Goal: Information Seeking & Learning: Find specific fact

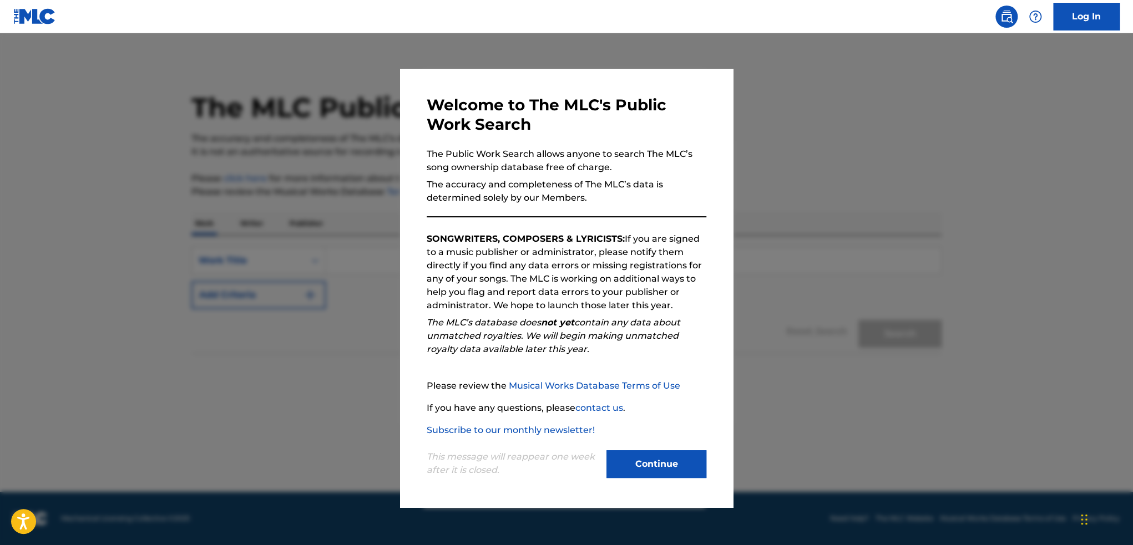
click at [655, 465] on button "Continue" at bounding box center [656, 464] width 100 height 28
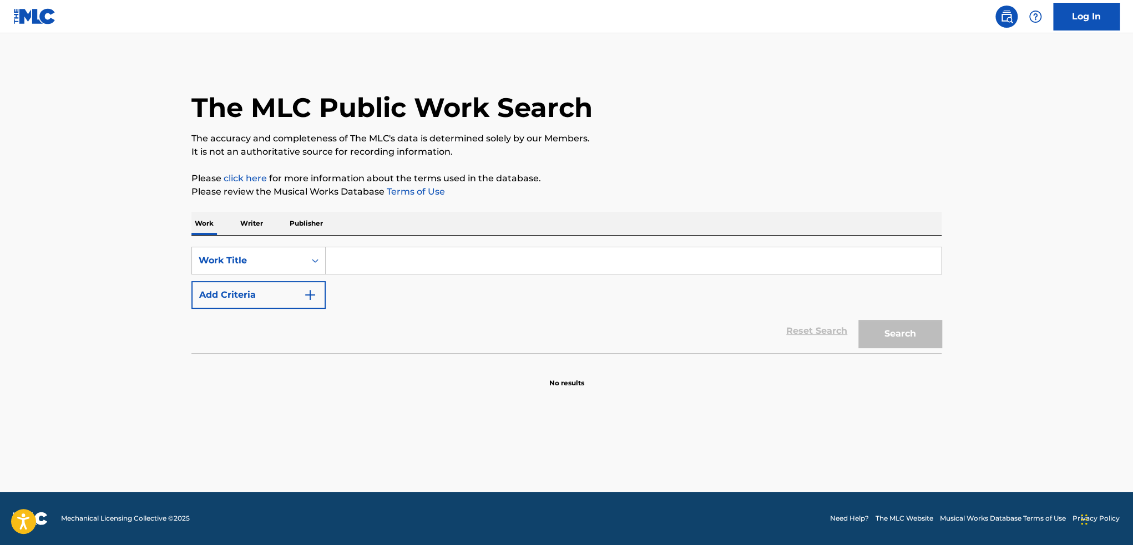
click at [251, 226] on p "Writer" at bounding box center [251, 223] width 29 height 23
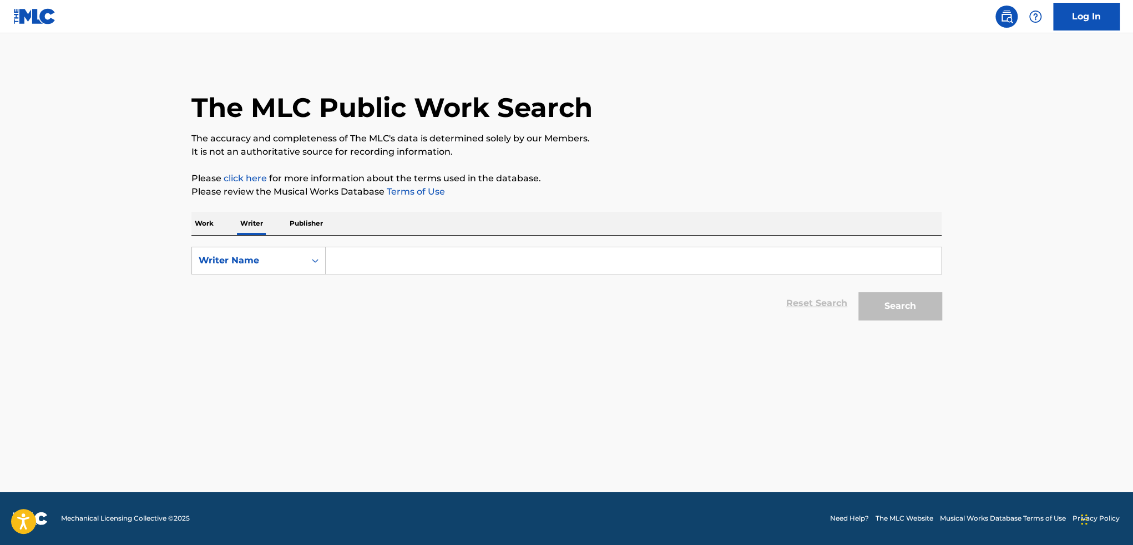
click at [422, 263] on input "Search Form" at bounding box center [633, 260] width 615 height 27
type input "[PERSON_NAME]"
click at [898, 303] on button "Search" at bounding box center [899, 306] width 83 height 28
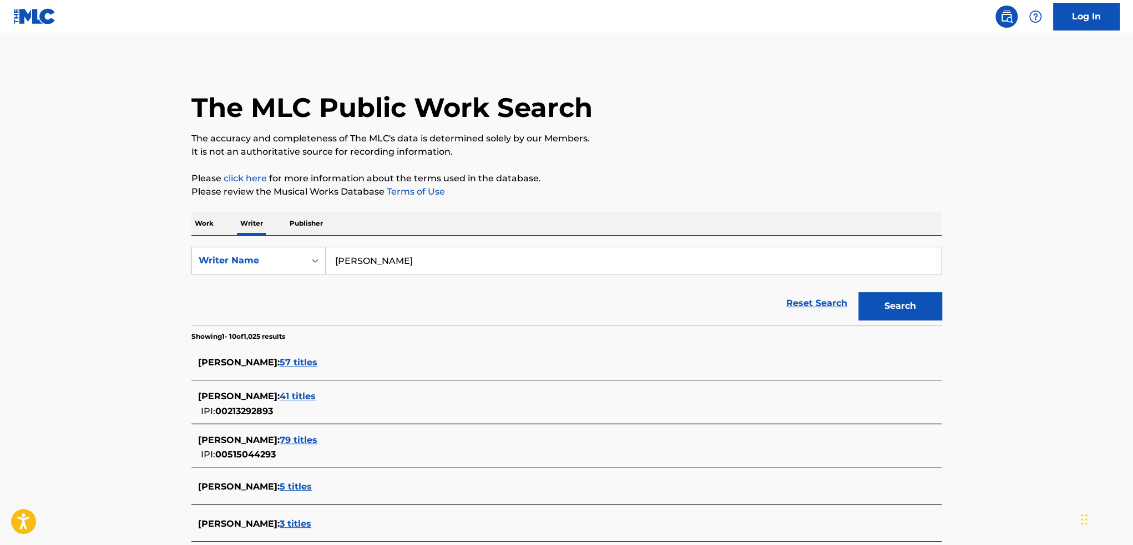
click at [308, 226] on p "Publisher" at bounding box center [306, 223] width 40 height 23
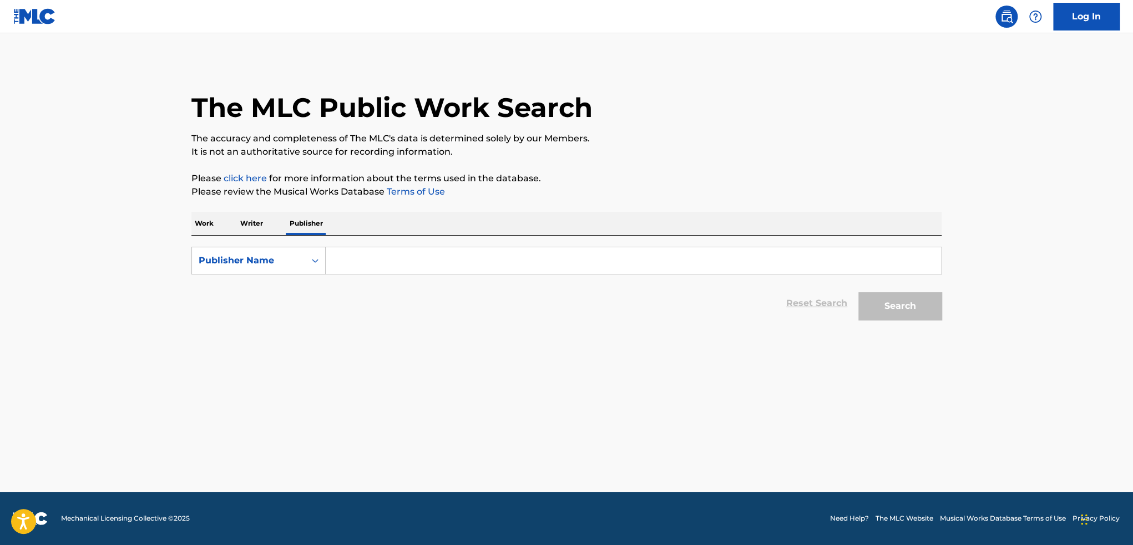
click at [359, 259] on input "Search Form" at bounding box center [633, 260] width 615 height 27
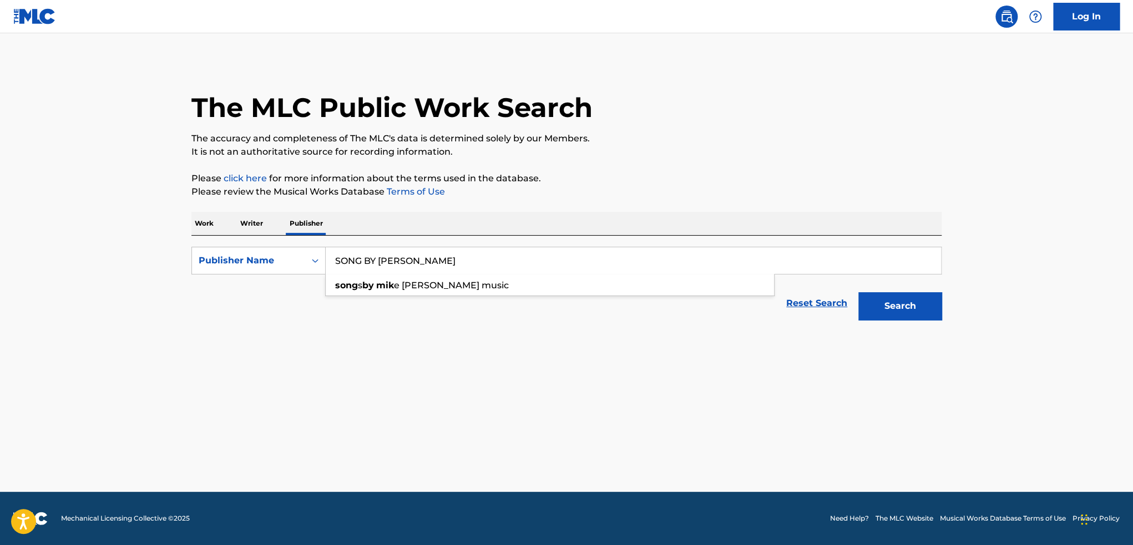
type input "SONG BY [PERSON_NAME]"
click at [209, 217] on p "Work" at bounding box center [204, 223] width 26 height 23
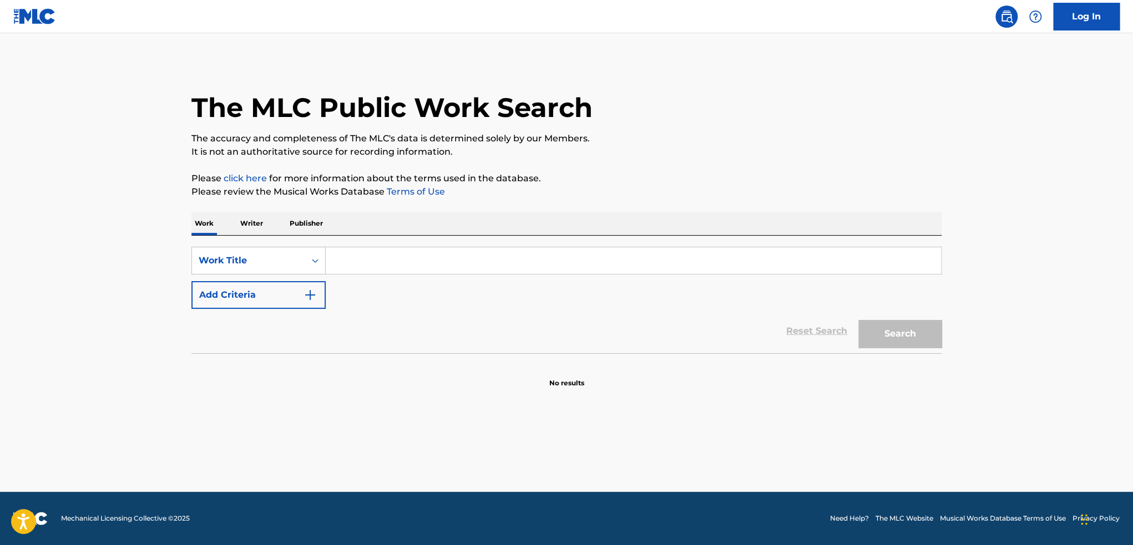
click at [369, 265] on input "Search Form" at bounding box center [633, 260] width 615 height 27
click at [369, 254] on input "Search Form" at bounding box center [633, 260] width 615 height 27
paste input "Don't Promise Me [DATE]"
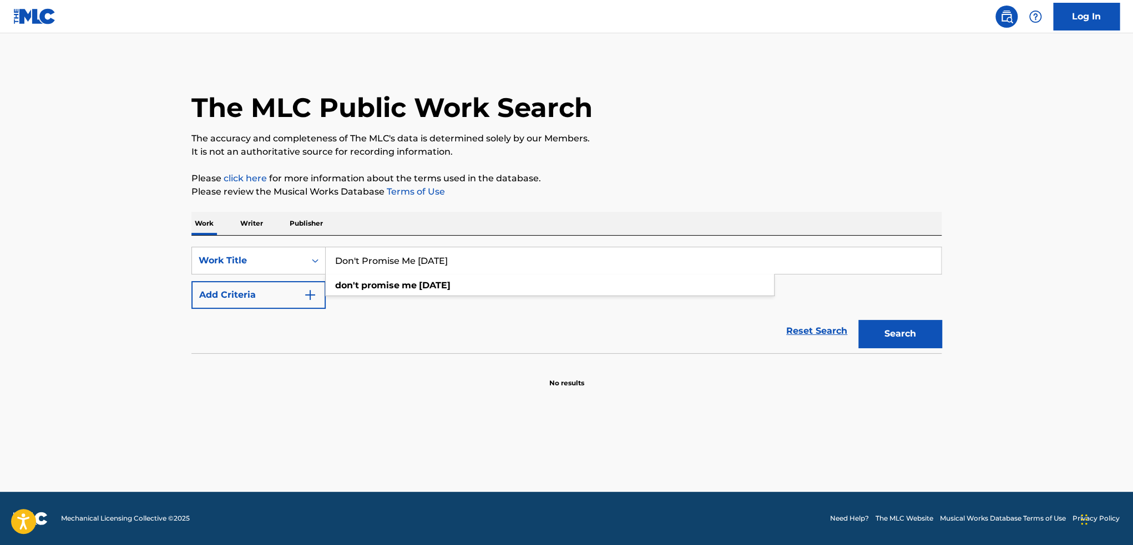
type input "Don't Promise Me [DATE]"
click at [891, 326] on button "Search" at bounding box center [899, 334] width 83 height 28
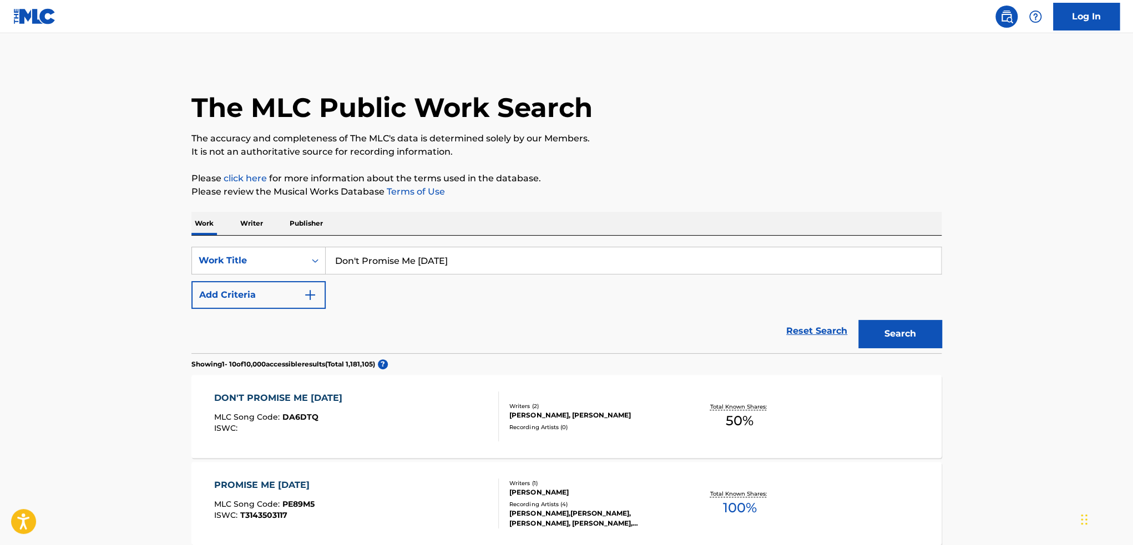
click at [246, 225] on p "Writer" at bounding box center [251, 223] width 29 height 23
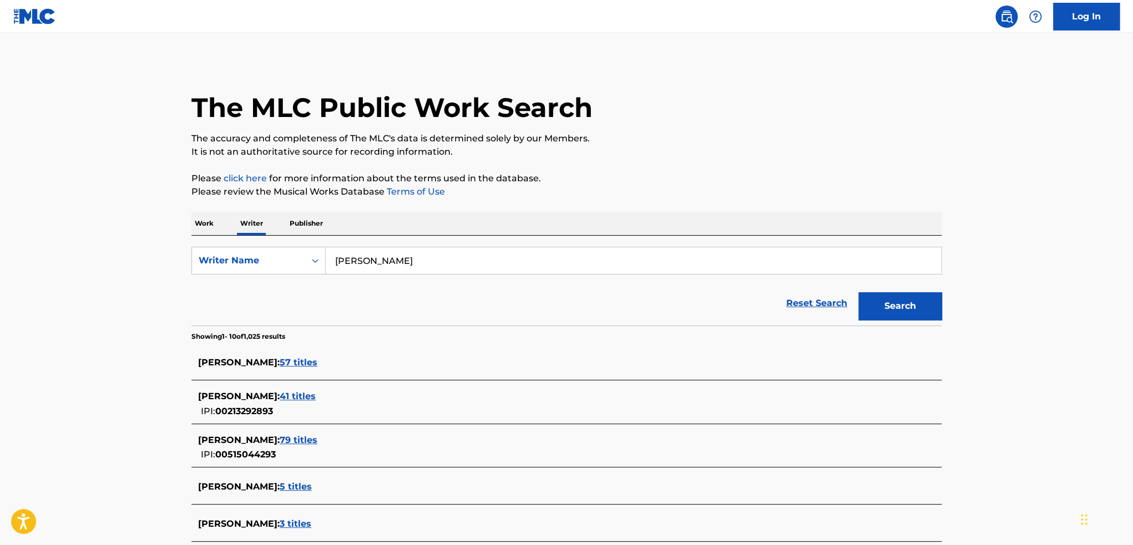
click at [440, 259] on input "[PERSON_NAME]" at bounding box center [633, 260] width 615 height 27
drag, startPoint x: 404, startPoint y: 257, endPoint x: 337, endPoint y: 255, distance: 67.2
click at [337, 255] on input "[PERSON_NAME]" at bounding box center [633, 260] width 615 height 27
type input "[PERSON_NAME]"
click at [858, 292] on button "Search" at bounding box center [899, 306] width 83 height 28
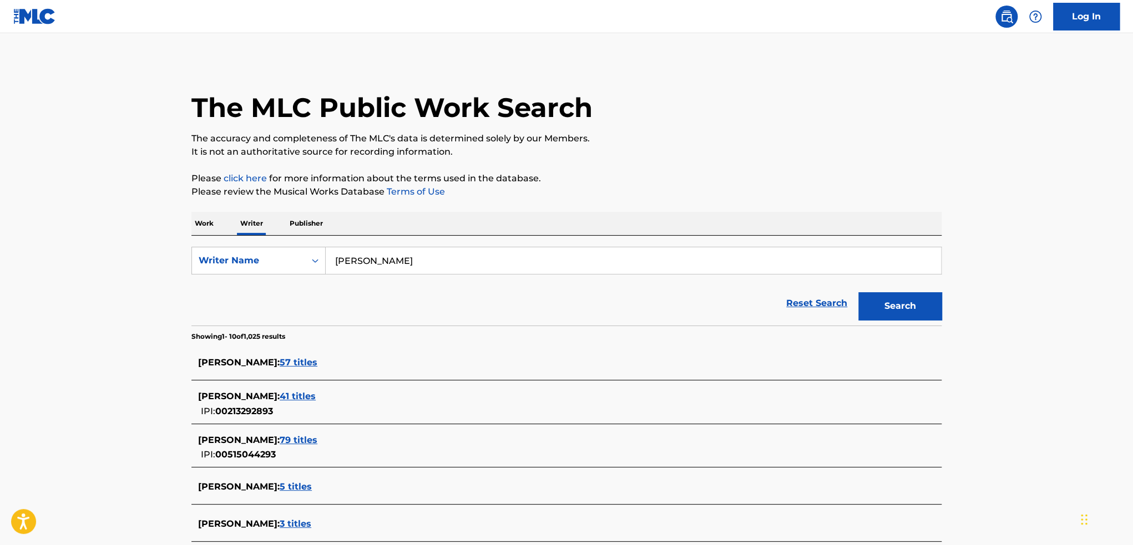
click at [292, 362] on span "57 titles" at bounding box center [299, 362] width 38 height 11
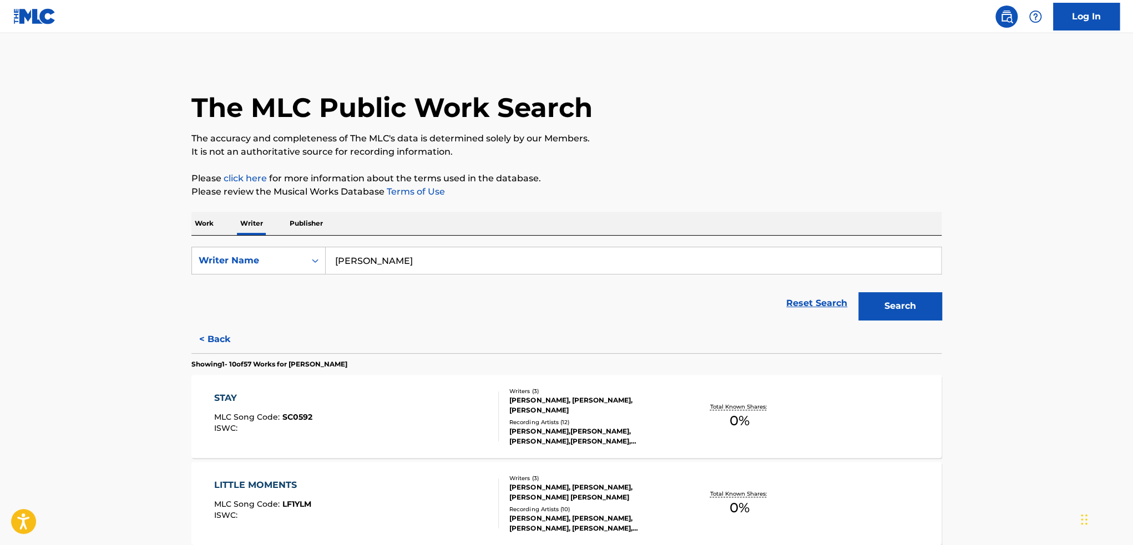
click at [311, 226] on p "Publisher" at bounding box center [306, 223] width 40 height 23
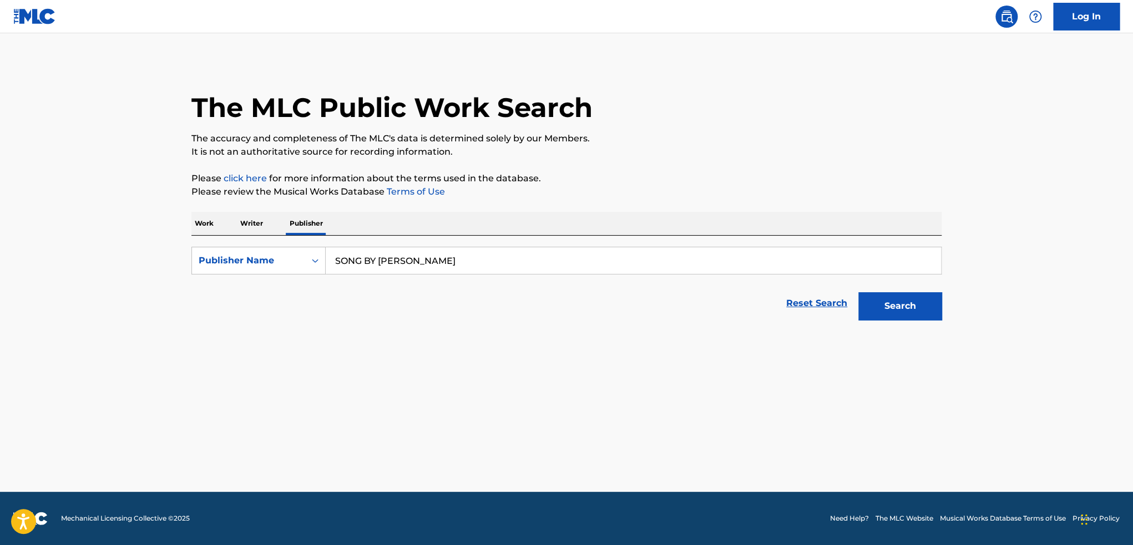
click at [424, 263] on input "SONG BY [PERSON_NAME]" at bounding box center [633, 260] width 615 height 27
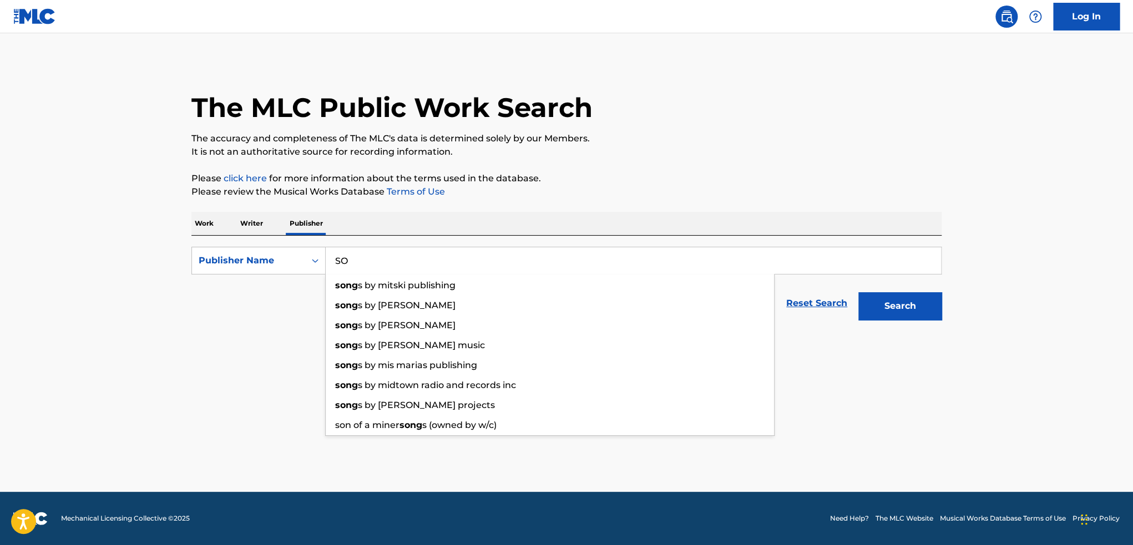
type input "S"
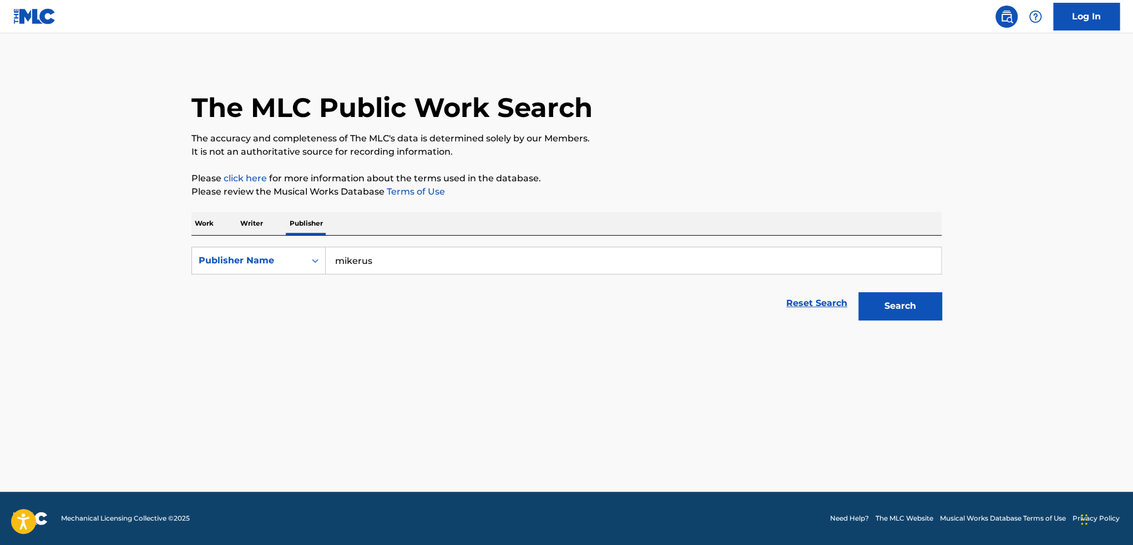
type input "mikerus"
click at [858, 292] on button "Search" at bounding box center [899, 306] width 83 height 28
click at [899, 302] on button "Search" at bounding box center [899, 306] width 83 height 28
click at [202, 223] on p "Work" at bounding box center [204, 223] width 26 height 23
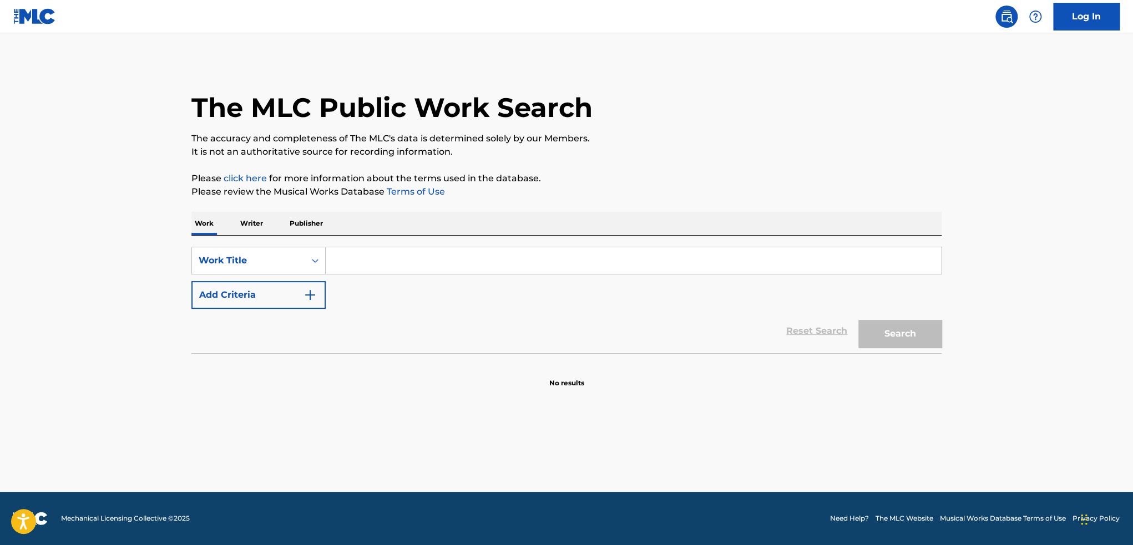
click at [357, 259] on input "Search Form" at bounding box center [633, 260] width 615 height 27
paste input "Vacationally"
type input "Vacationally"
click at [884, 332] on button "Search" at bounding box center [899, 334] width 83 height 28
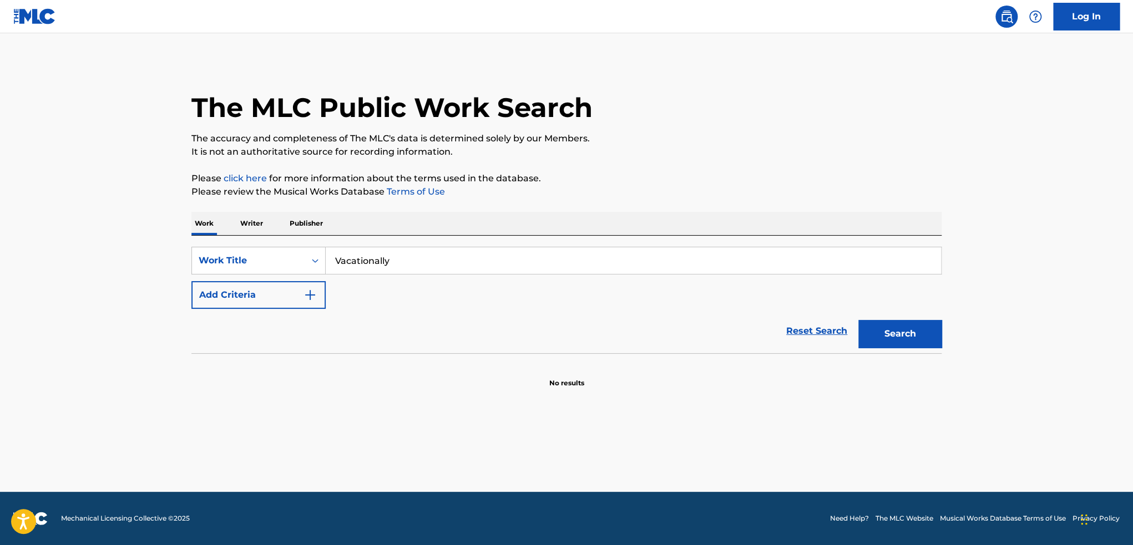
click at [46, 17] on img at bounding box center [34, 16] width 43 height 16
